Goal: Check status: Check status

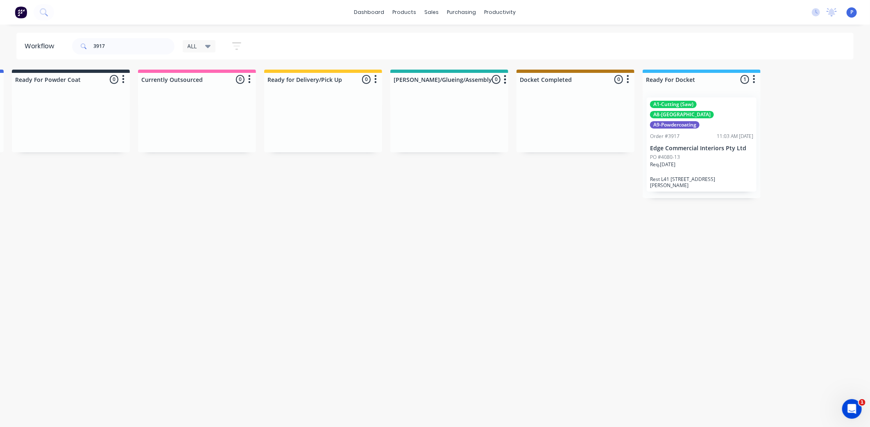
scroll to position [0, 2025]
click at [109, 43] on input "3917" at bounding box center [133, 46] width 81 height 16
type input "3"
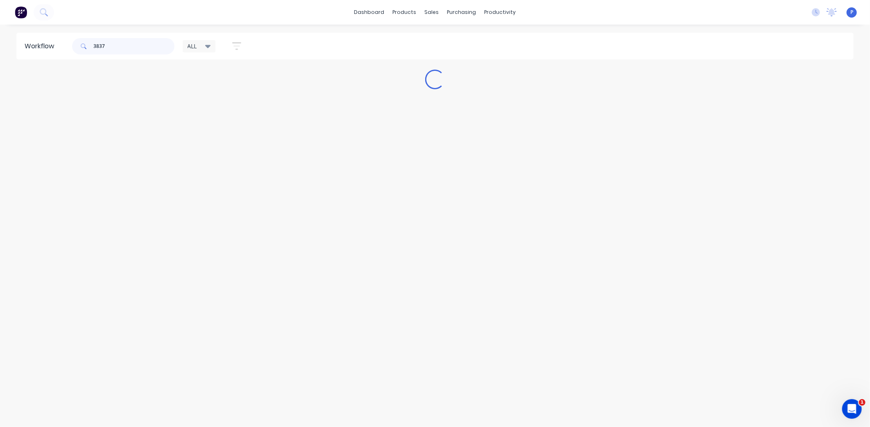
scroll to position [0, 0]
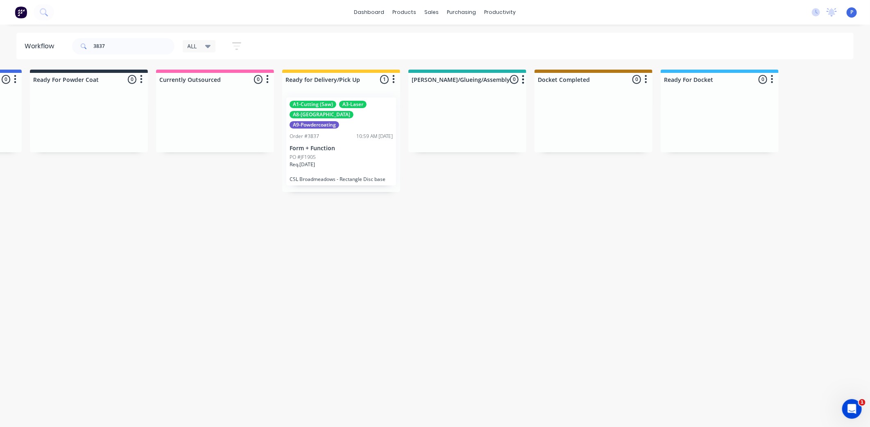
drag, startPoint x: 229, startPoint y: 211, endPoint x: 290, endPoint y: 222, distance: 62.5
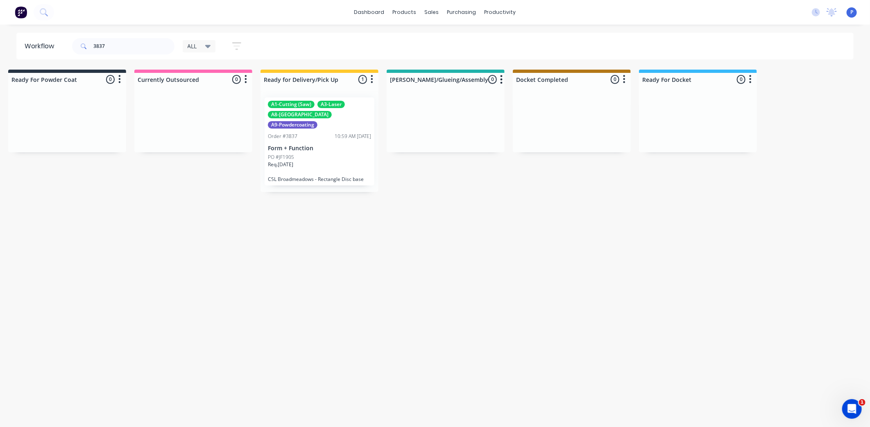
click at [305, 161] on div "Req. [DATE]" at bounding box center [319, 168] width 103 height 14
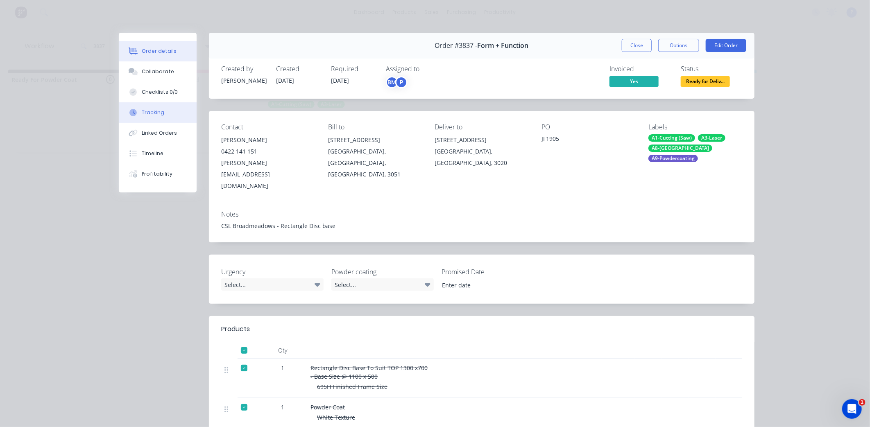
click at [143, 112] on div "Tracking" at bounding box center [153, 112] width 23 height 7
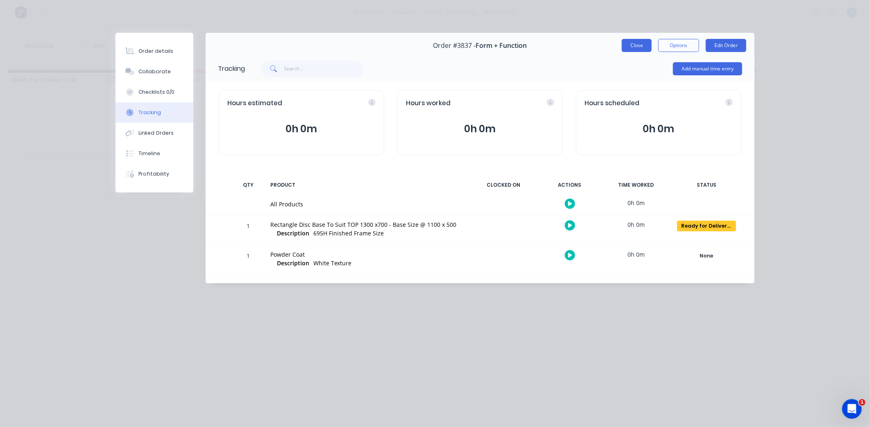
click at [628, 47] on button "Close" at bounding box center [637, 45] width 30 height 13
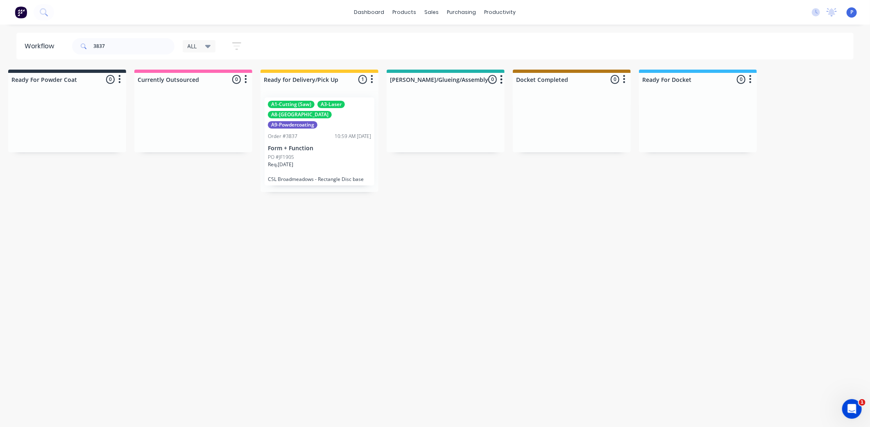
click at [326, 145] on p "Form + Function" at bounding box center [319, 148] width 103 height 7
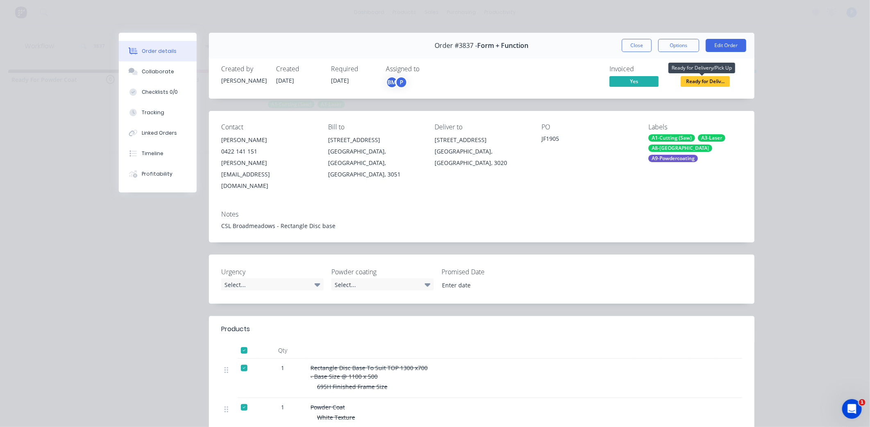
click at [701, 82] on span "Ready for Deliv..." at bounding box center [705, 81] width 49 height 10
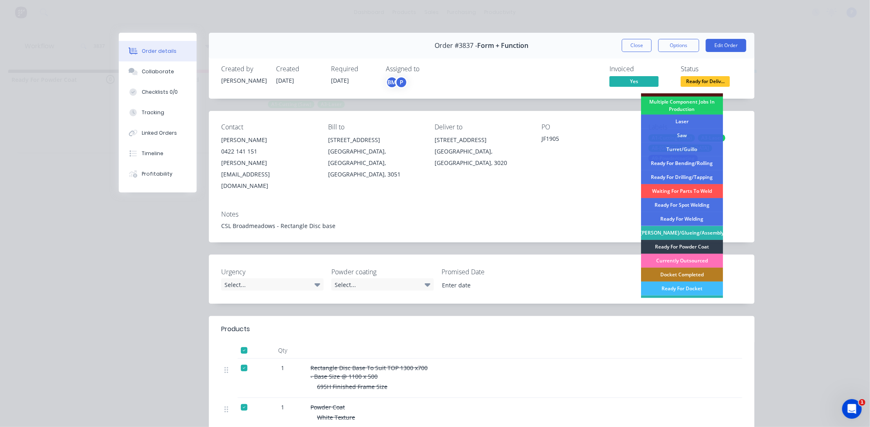
scroll to position [120, 0]
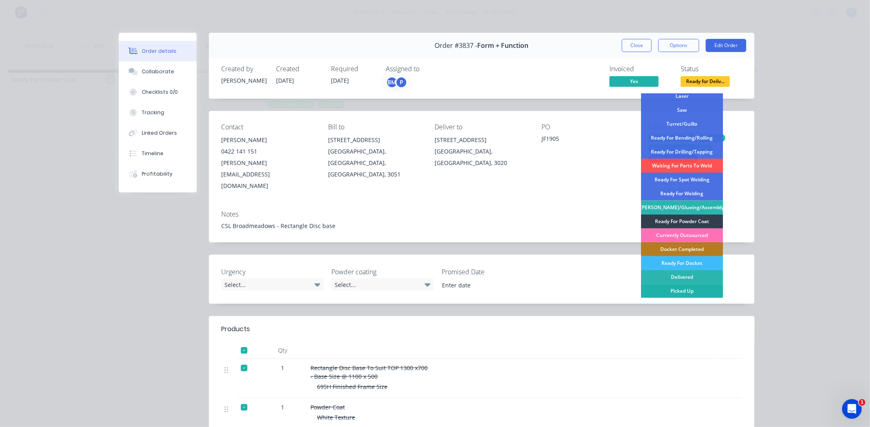
click at [693, 290] on div "Picked Up" at bounding box center [682, 291] width 82 height 14
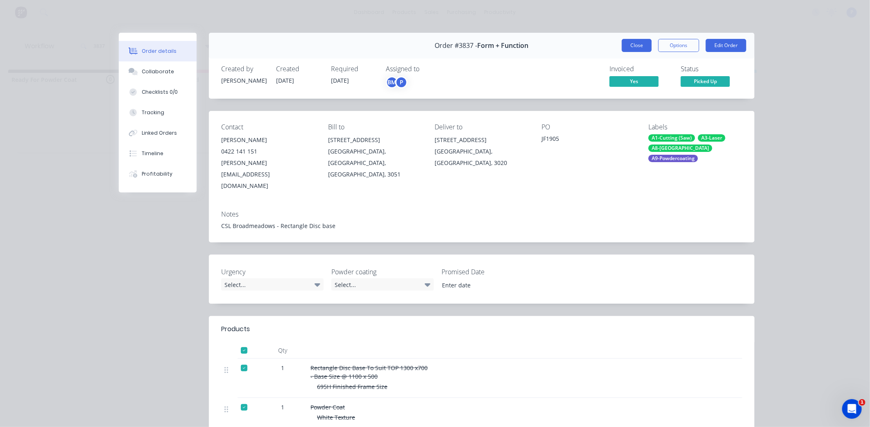
click at [628, 46] on button "Close" at bounding box center [637, 45] width 30 height 13
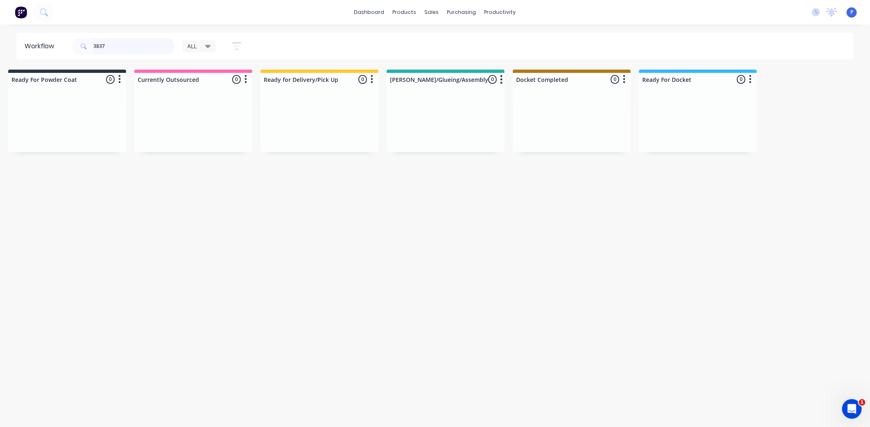
click at [152, 44] on input "3837" at bounding box center [133, 46] width 81 height 16
type input "3"
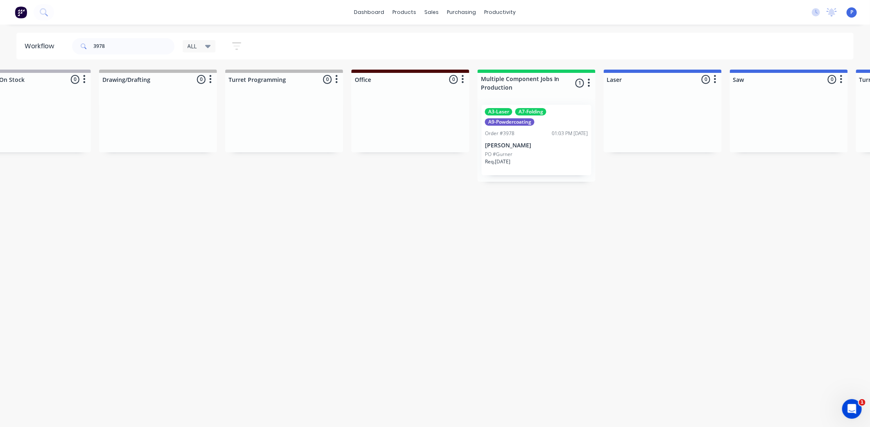
scroll to position [0, 718]
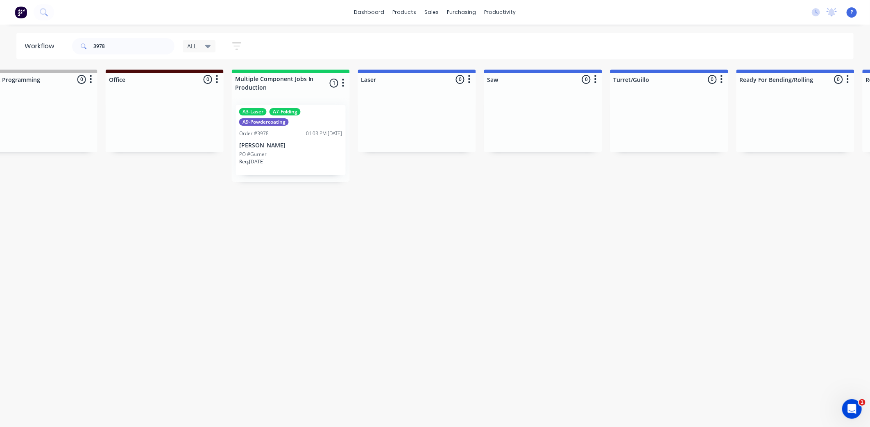
drag, startPoint x: 293, startPoint y: 242, endPoint x: 363, endPoint y: 244, distance: 69.7
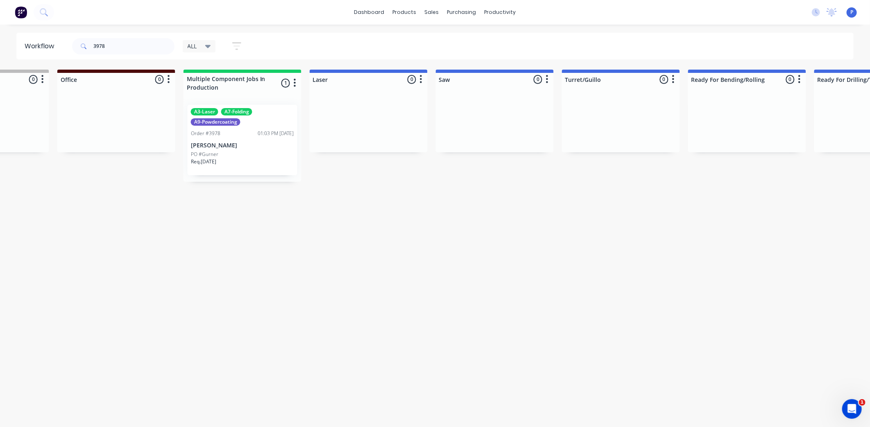
click at [248, 149] on div "A3-Laser A7-Folding A9-Powdercoating Order #3978 01:03 PM [DATE] [PERSON_NAME] …" at bounding box center [243, 140] width 110 height 70
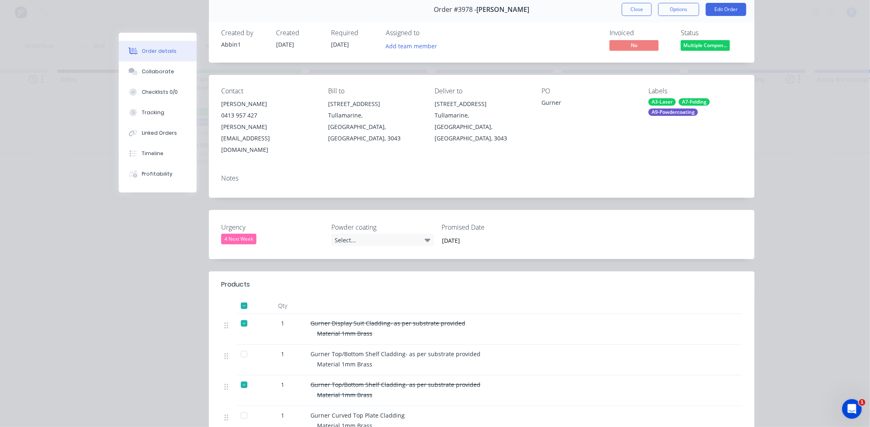
scroll to position [0, 0]
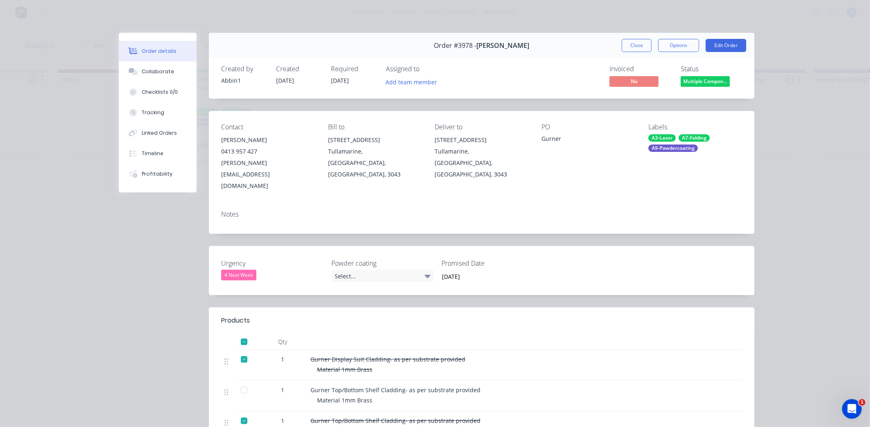
click at [632, 48] on button "Close" at bounding box center [637, 45] width 30 height 13
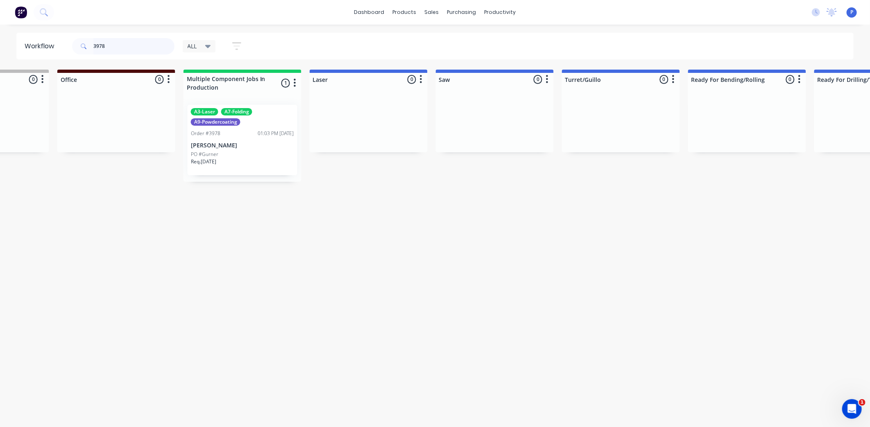
click at [124, 44] on input "3978" at bounding box center [133, 46] width 81 height 16
type input "3"
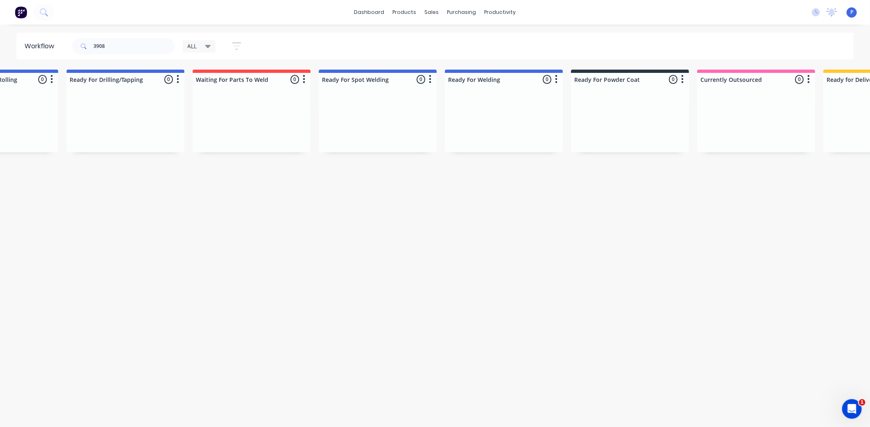
scroll to position [0, 2041]
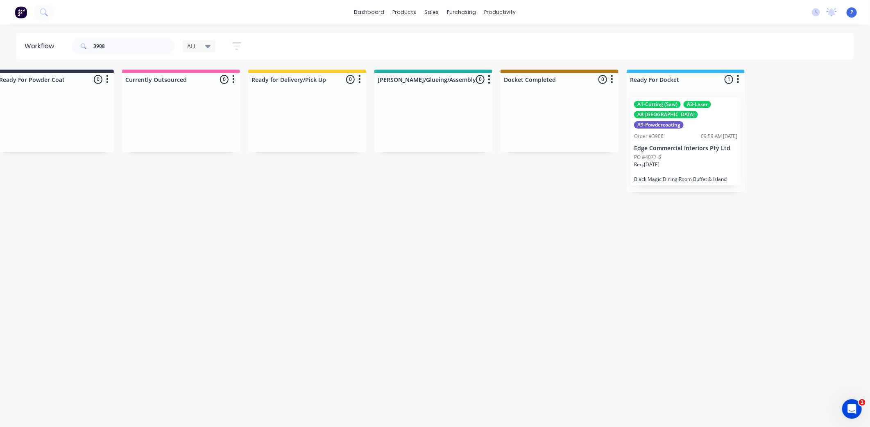
drag, startPoint x: 231, startPoint y: 230, endPoint x: 322, endPoint y: 248, distance: 92.8
click at [684, 145] on p "Edge Commercial Interiors Pty Ltd" at bounding box center [685, 148] width 103 height 7
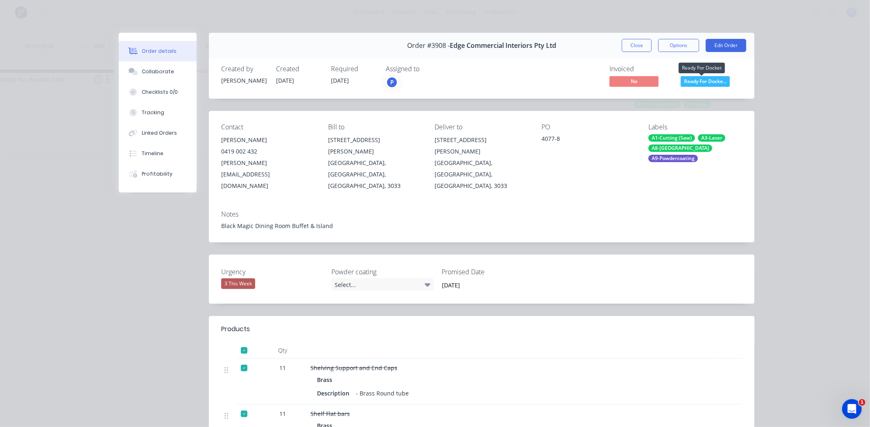
click at [698, 84] on span "Ready For Docke..." at bounding box center [705, 81] width 49 height 10
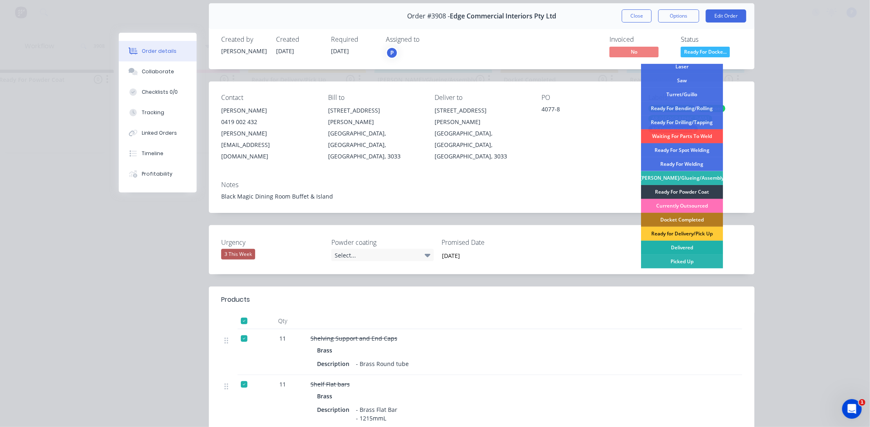
scroll to position [45, 0]
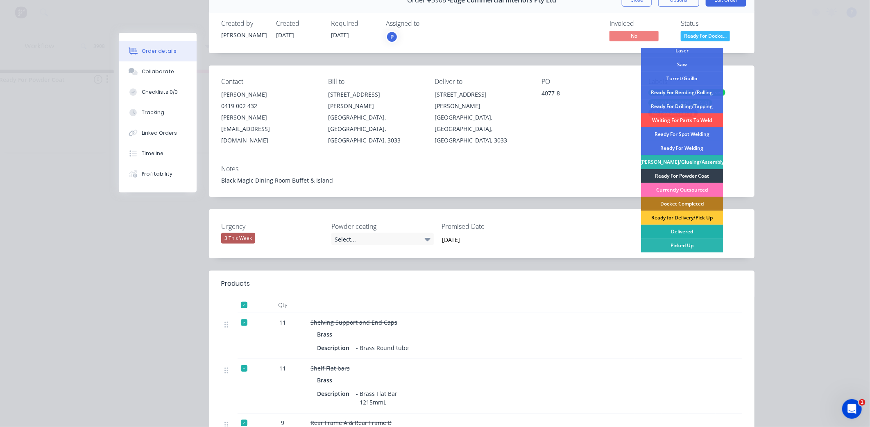
click at [695, 230] on div "Delivered" at bounding box center [682, 232] width 82 height 14
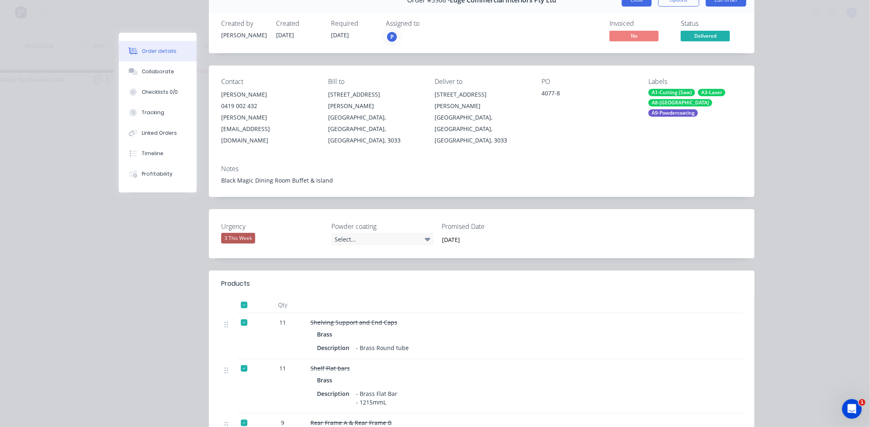
click at [636, 2] on button "Close" at bounding box center [637, -1] width 30 height 13
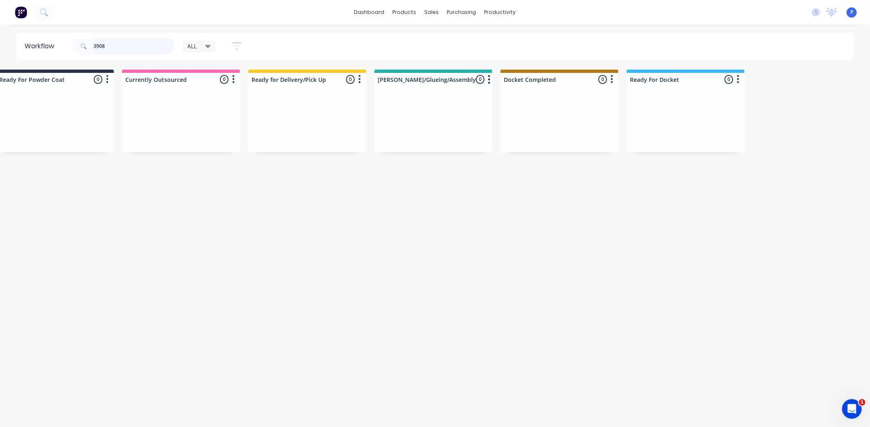
click at [132, 45] on input "3908" at bounding box center [133, 46] width 81 height 16
type input "3"
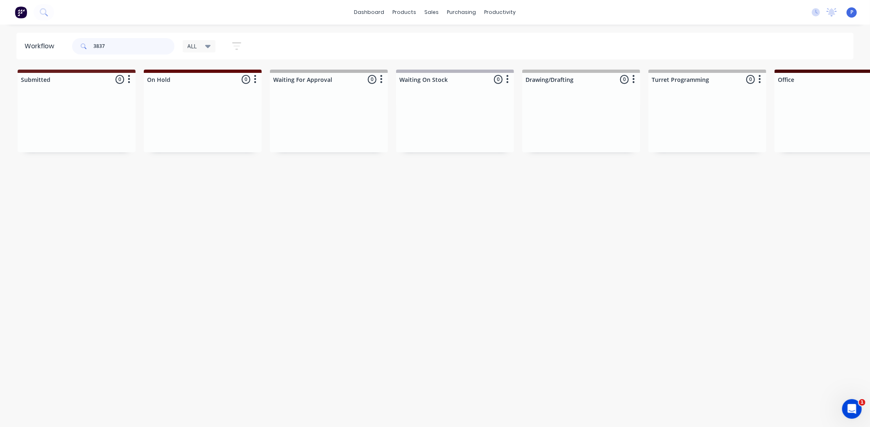
type input "3837"
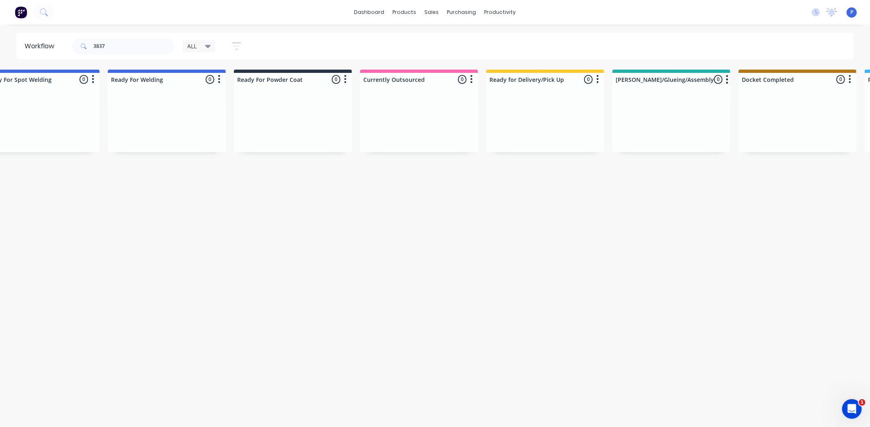
scroll to position [0, 2041]
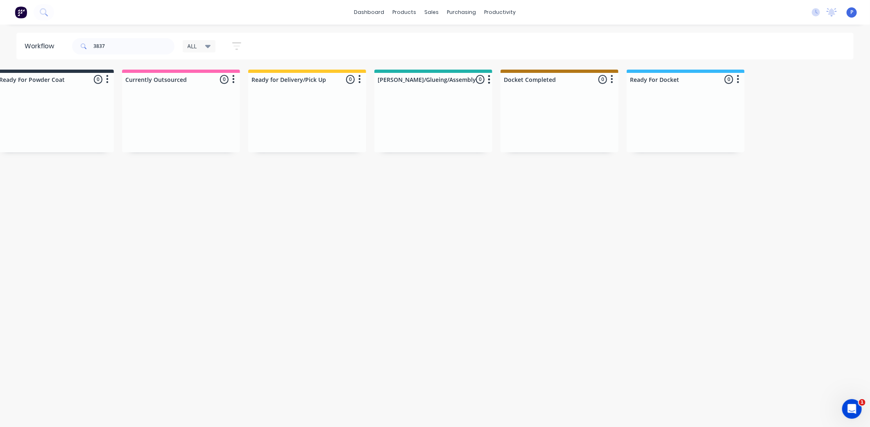
drag, startPoint x: 205, startPoint y: 253, endPoint x: 293, endPoint y: 267, distance: 89.6
